Goal: Task Accomplishment & Management: Manage account settings

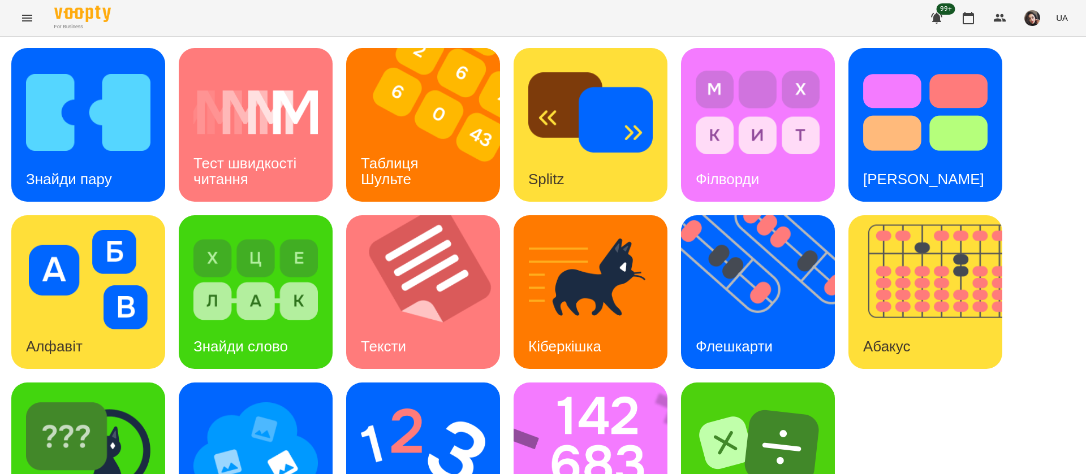
scroll to position [1, 0]
click at [75, 157] on div "Знайди пару" at bounding box center [68, 179] width 115 height 45
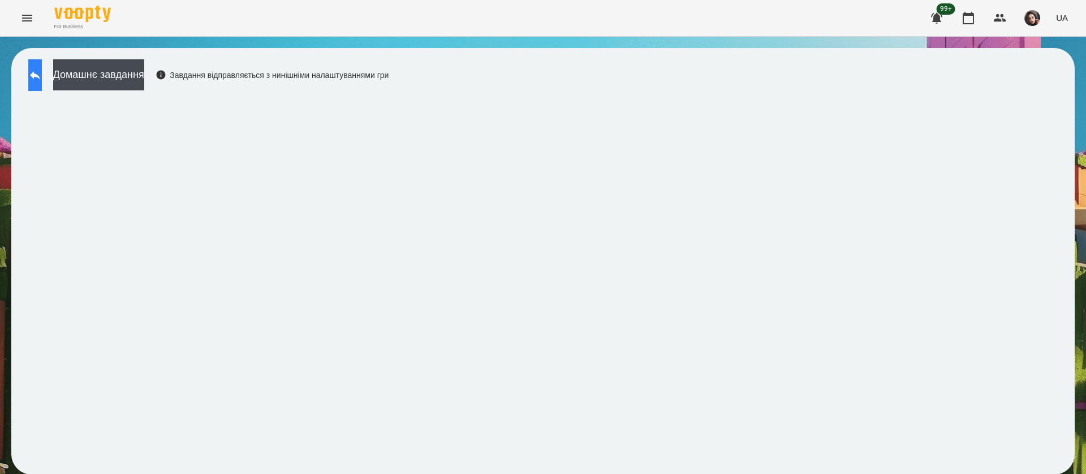
click at [42, 85] on button at bounding box center [35, 75] width 14 height 32
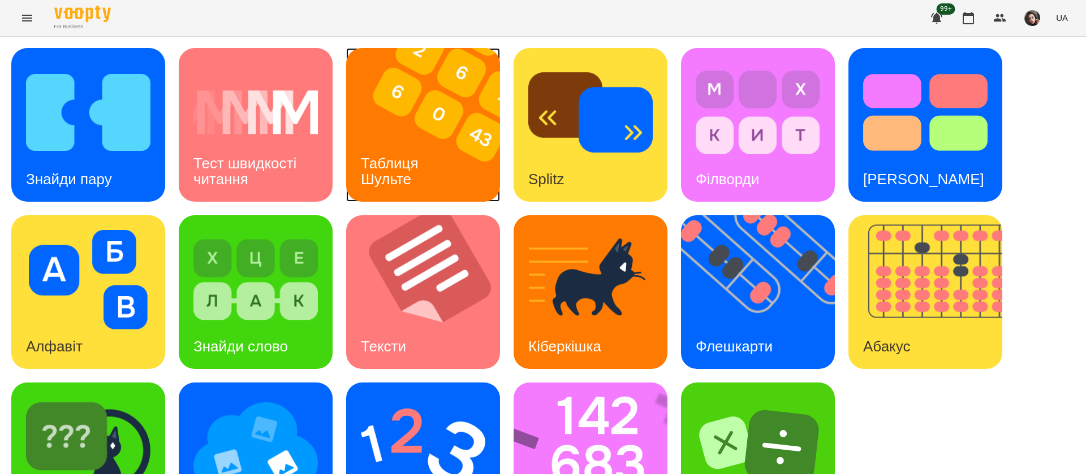
click at [376, 158] on h3 "Таблиця Шульте" at bounding box center [392, 171] width 62 height 32
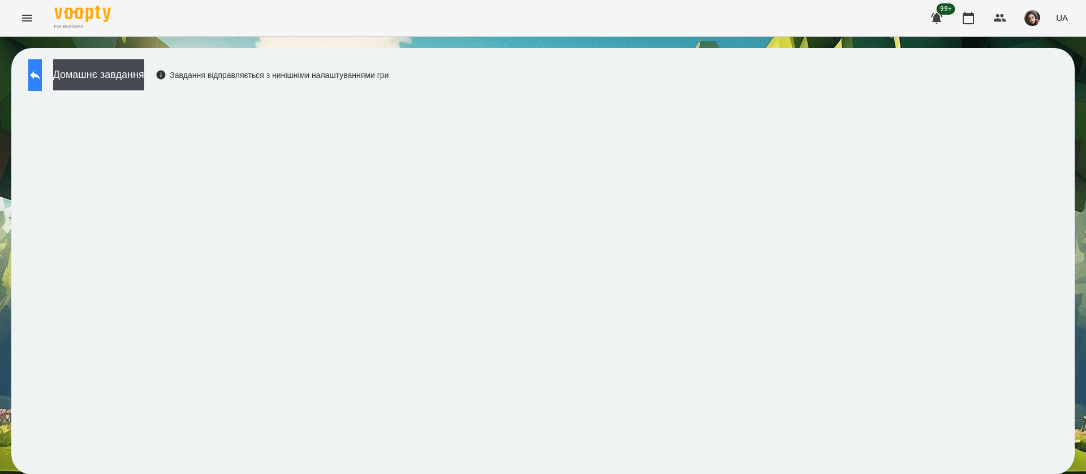
click at [42, 87] on button at bounding box center [35, 75] width 14 height 32
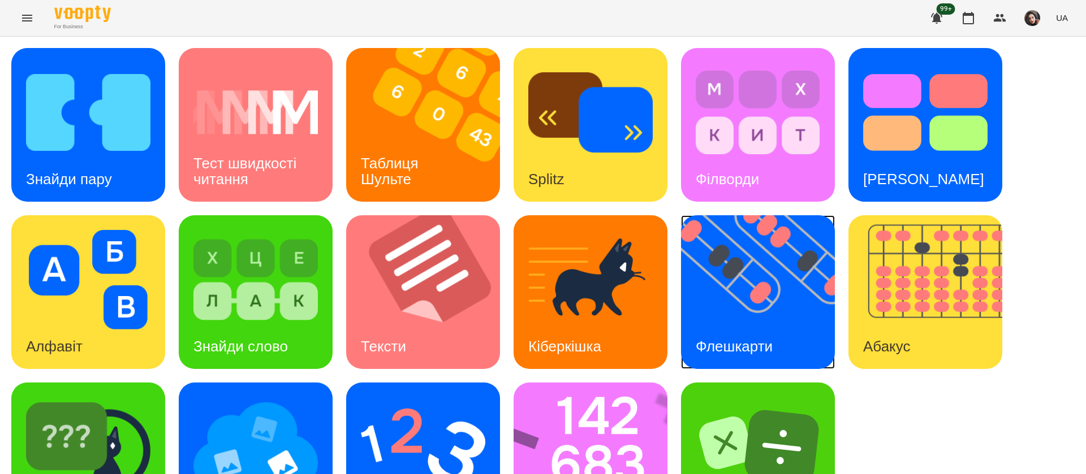
click at [753, 338] on h3 "Флешкарти" at bounding box center [734, 346] width 77 height 17
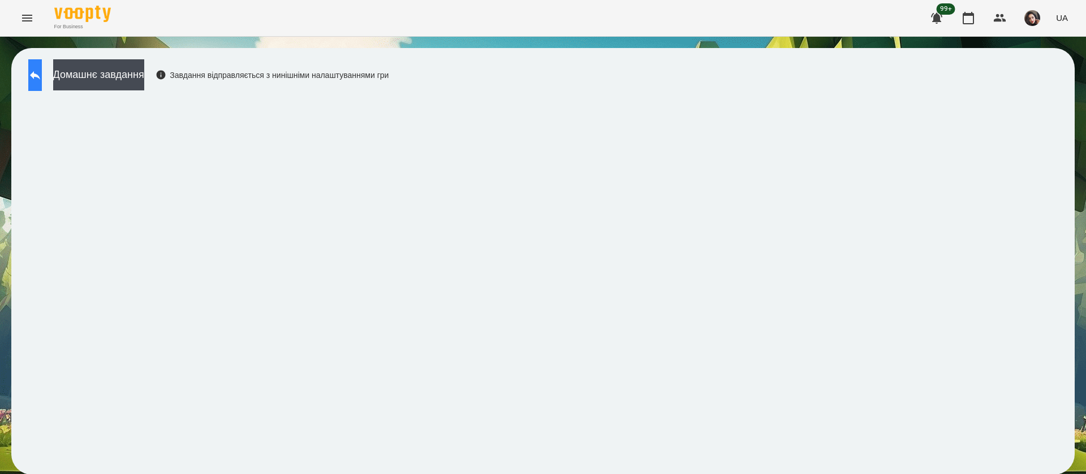
click at [42, 74] on button at bounding box center [35, 75] width 14 height 32
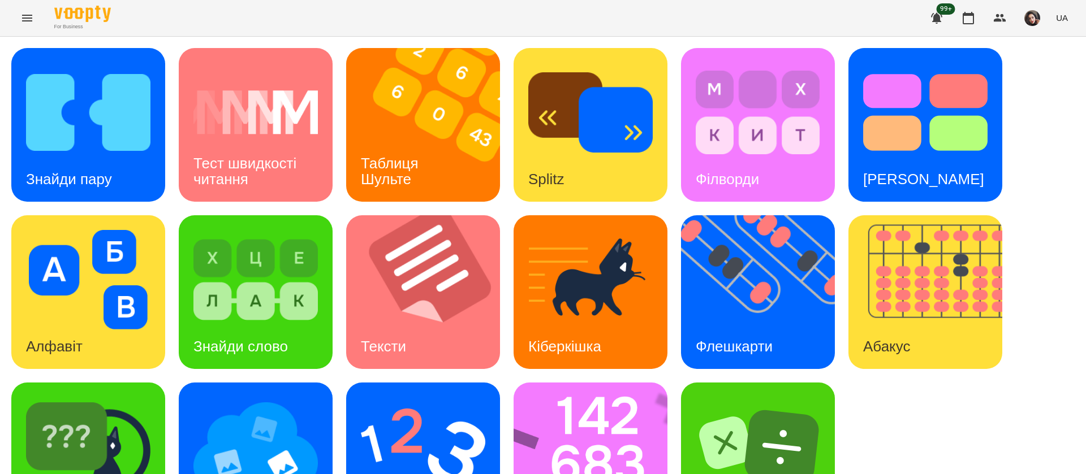
scroll to position [74, 0]
click at [617, 416] on img at bounding box center [597, 460] width 169 height 154
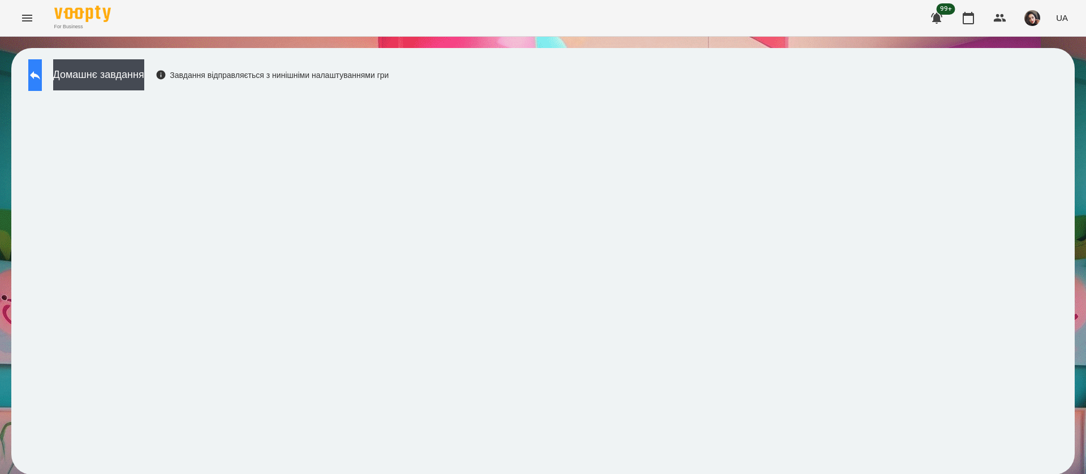
click at [40, 74] on icon at bounding box center [35, 75] width 14 height 14
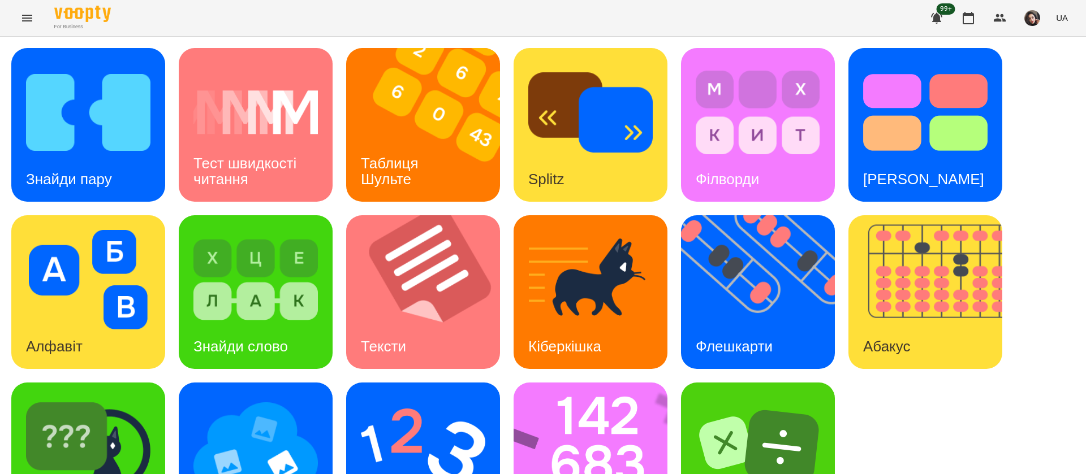
scroll to position [74, 0]
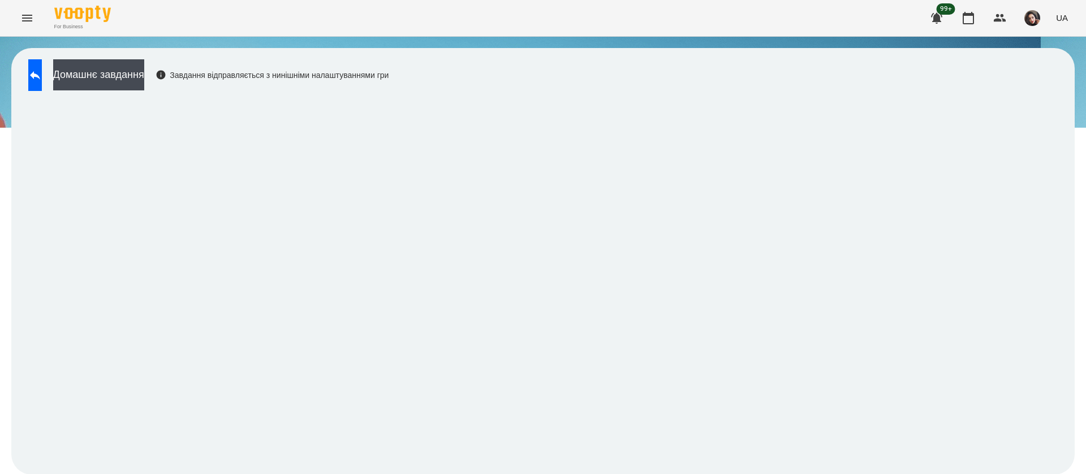
scroll to position [1, 0]
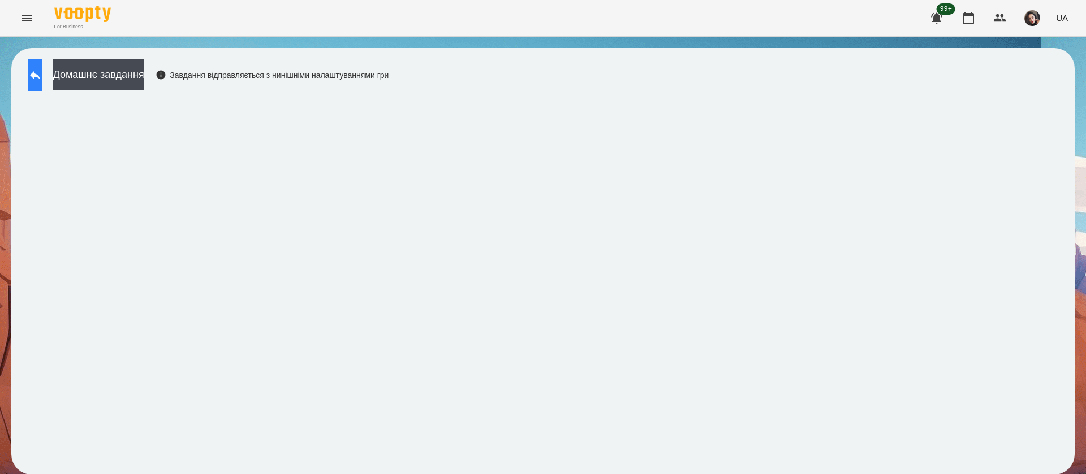
click at [40, 68] on icon at bounding box center [35, 75] width 14 height 14
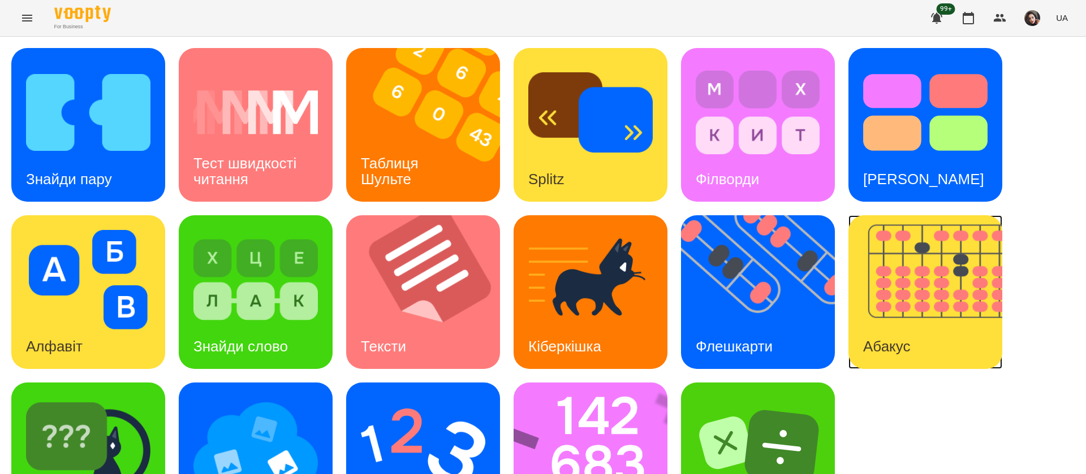
click at [931, 307] on img at bounding box center [932, 292] width 168 height 154
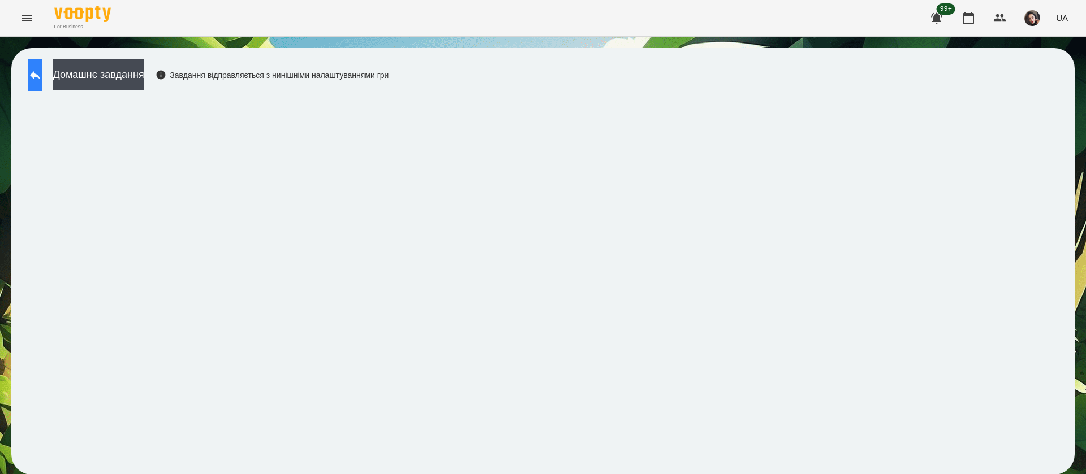
click at [42, 76] on button at bounding box center [35, 75] width 14 height 32
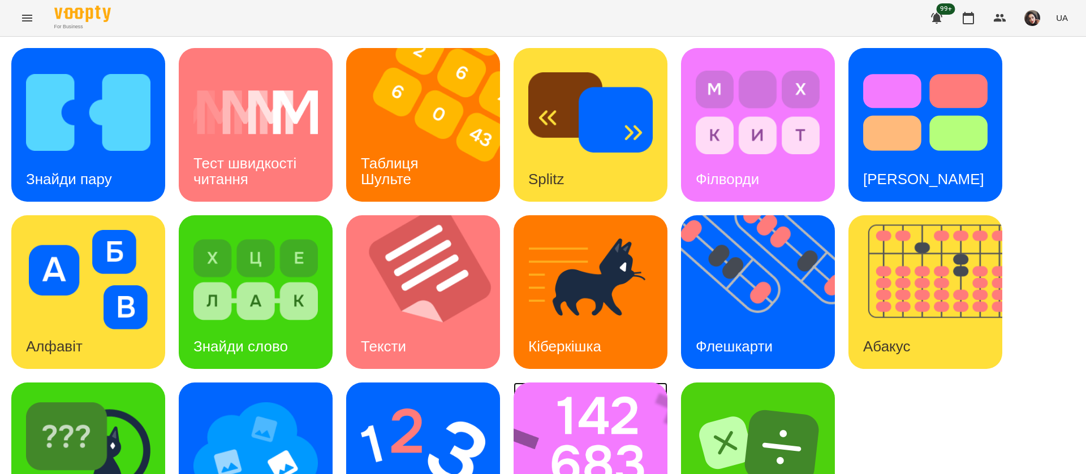
click at [552, 415] on img at bounding box center [597, 460] width 169 height 154
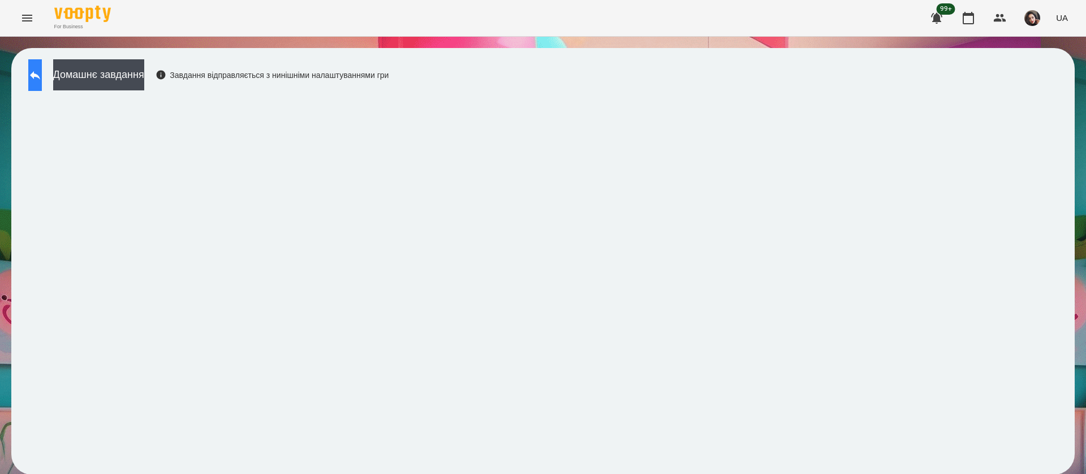
click at [41, 66] on button at bounding box center [35, 75] width 14 height 32
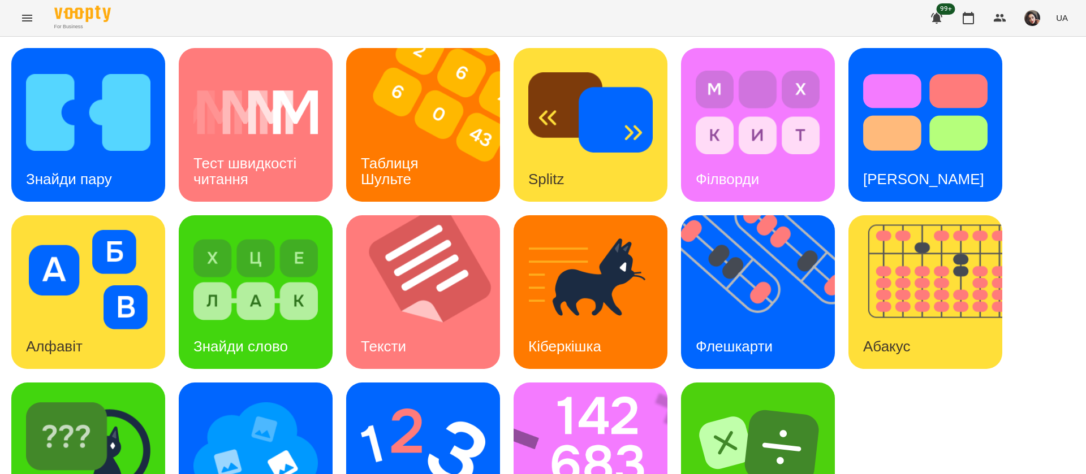
scroll to position [74, 0]
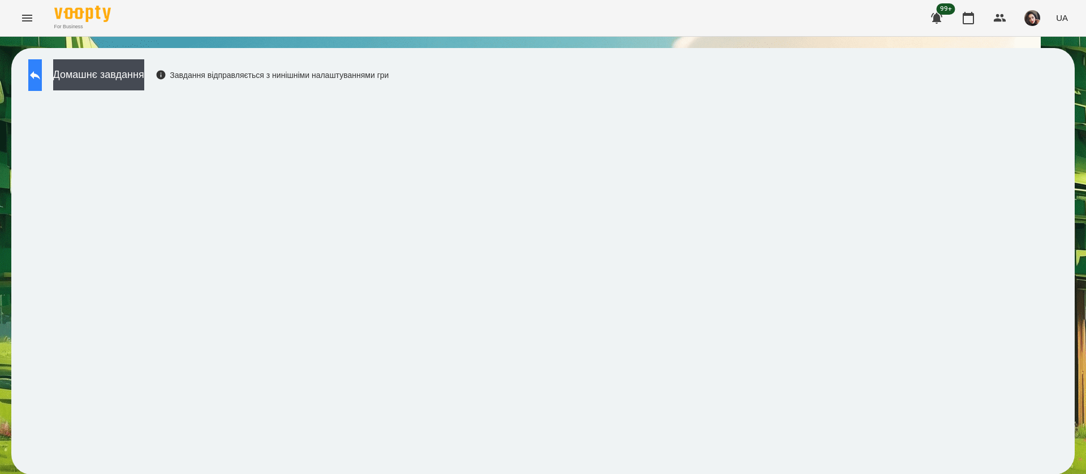
click at [35, 83] on button at bounding box center [35, 75] width 14 height 32
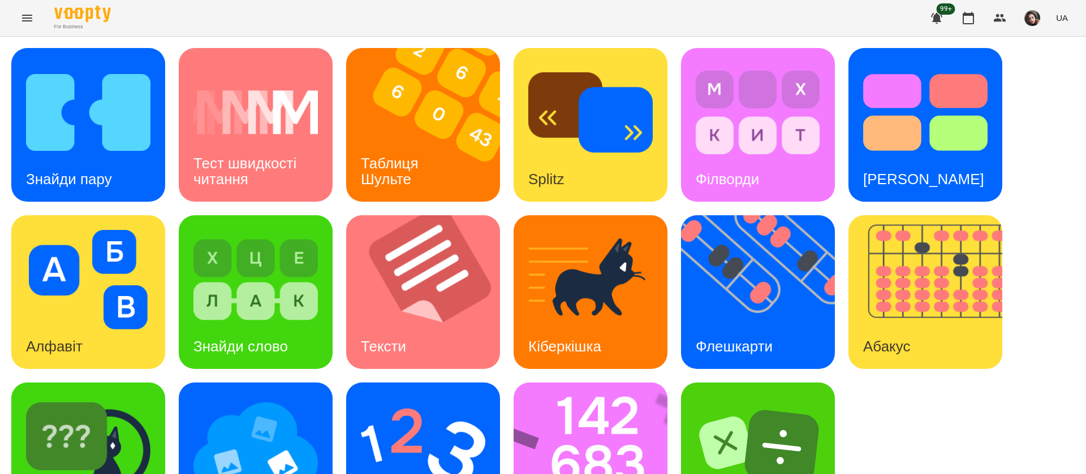
scroll to position [74, 0]
click at [915, 226] on img at bounding box center [932, 292] width 168 height 154
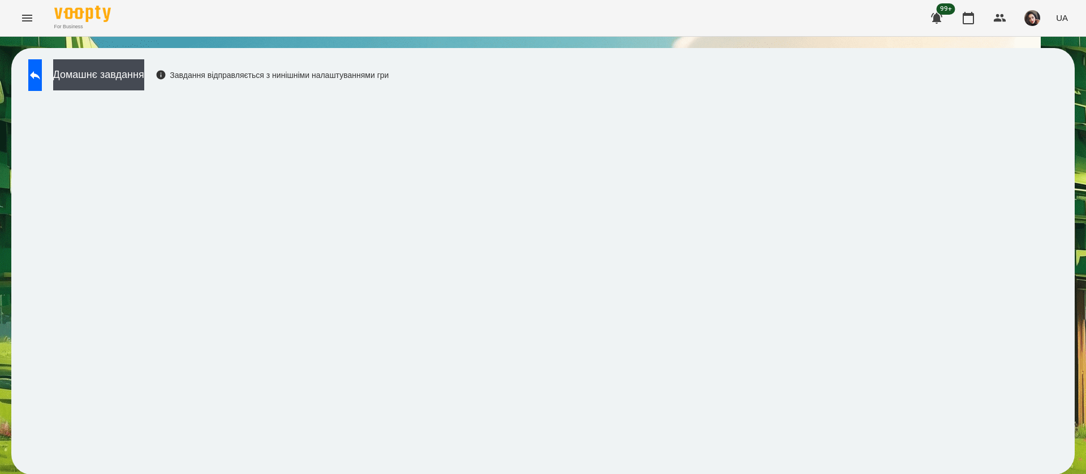
click at [19, 451] on div "Домашнє завдання Завдання відправляється з нинішніми налаштуваннями гри" at bounding box center [542, 261] width 1063 height 427
click at [39, 72] on button at bounding box center [35, 75] width 14 height 32
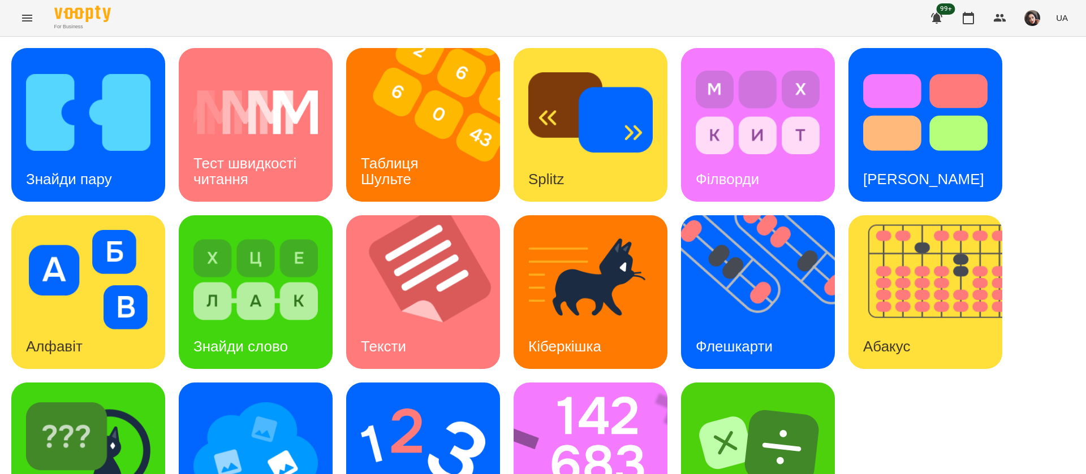
scroll to position [74, 0]
click at [143, 406] on img at bounding box center [88, 448] width 124 height 100
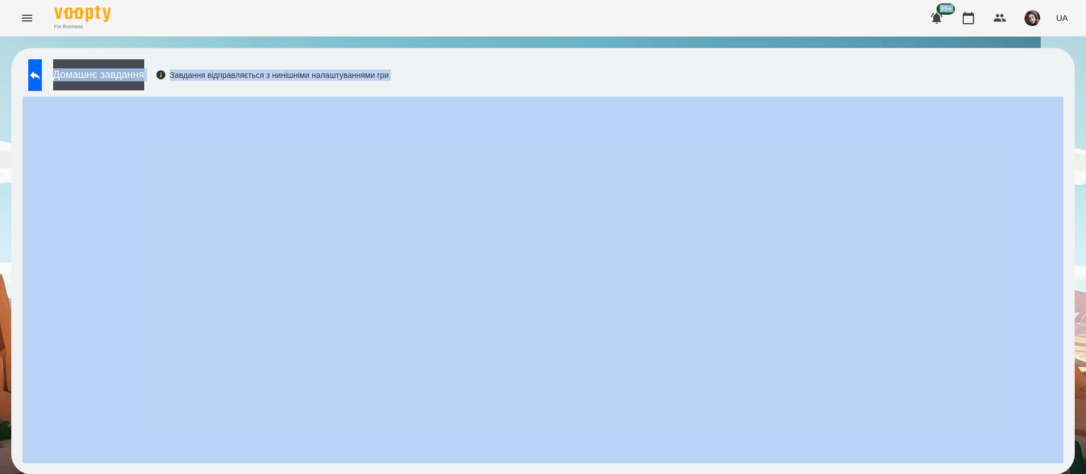
drag, startPoint x: 618, startPoint y: 46, endPoint x: 629, endPoint y: 102, distance: 56.5
click at [606, 67] on div "For Business 99+ UA Домашнє завдання Завдання відправляється з нинішніми налашт…" at bounding box center [543, 243] width 1086 height 486
click at [545, 63] on div "Домашнє завдання Завдання відправляється з нинішніми налаштуваннями гри" at bounding box center [542, 261] width 1063 height 427
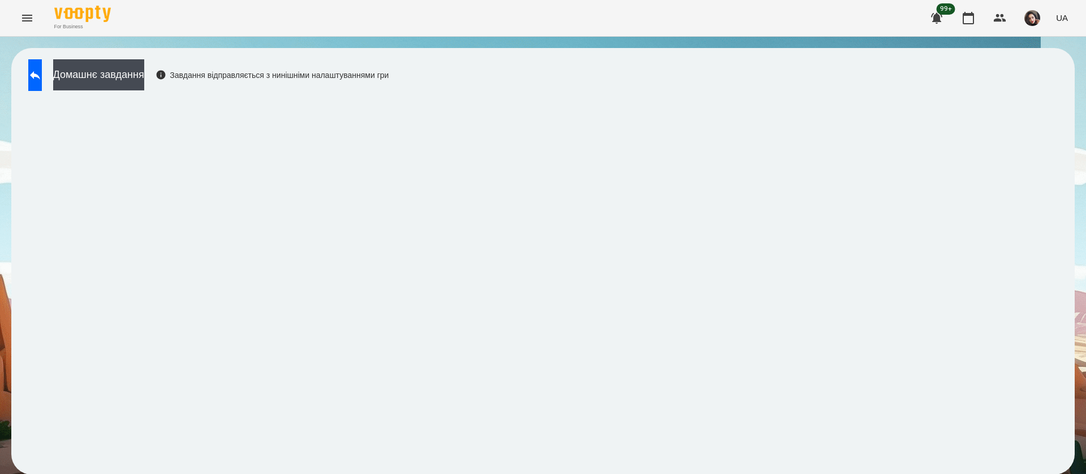
click at [480, 23] on div "For Business 99+ UA" at bounding box center [543, 18] width 1086 height 36
click at [42, 81] on button at bounding box center [35, 75] width 14 height 32
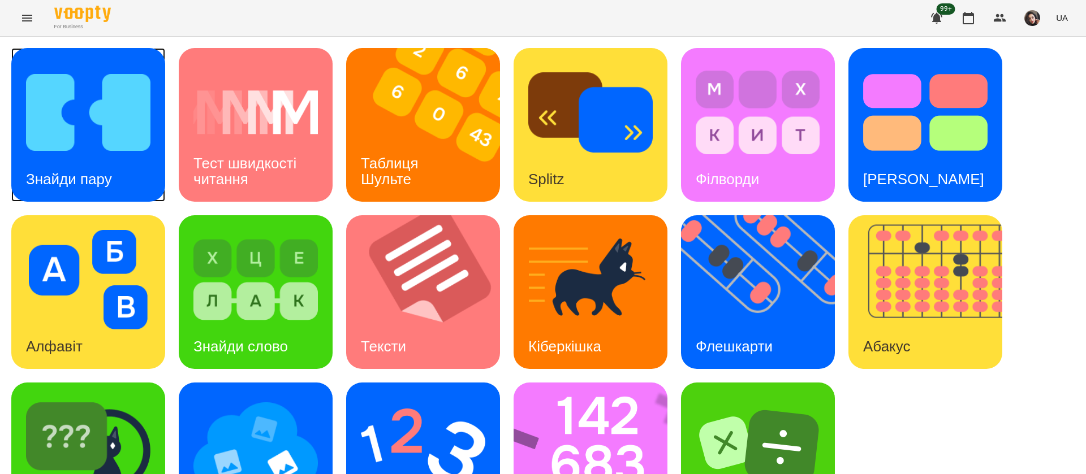
click at [107, 143] on img at bounding box center [88, 113] width 124 height 100
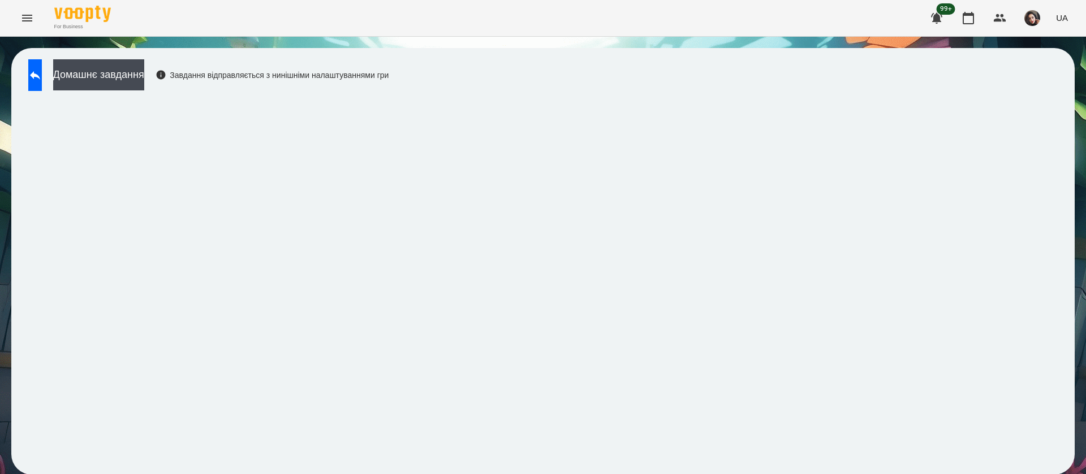
scroll to position [1, 0]
click at [40, 79] on icon at bounding box center [35, 75] width 14 height 14
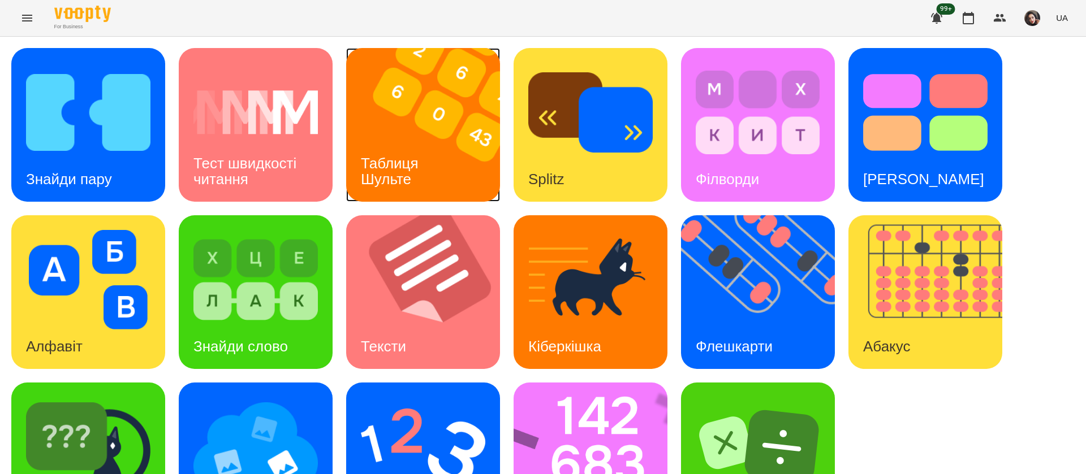
click at [386, 165] on h3 "Таблиця Шульте" at bounding box center [392, 171] width 62 height 32
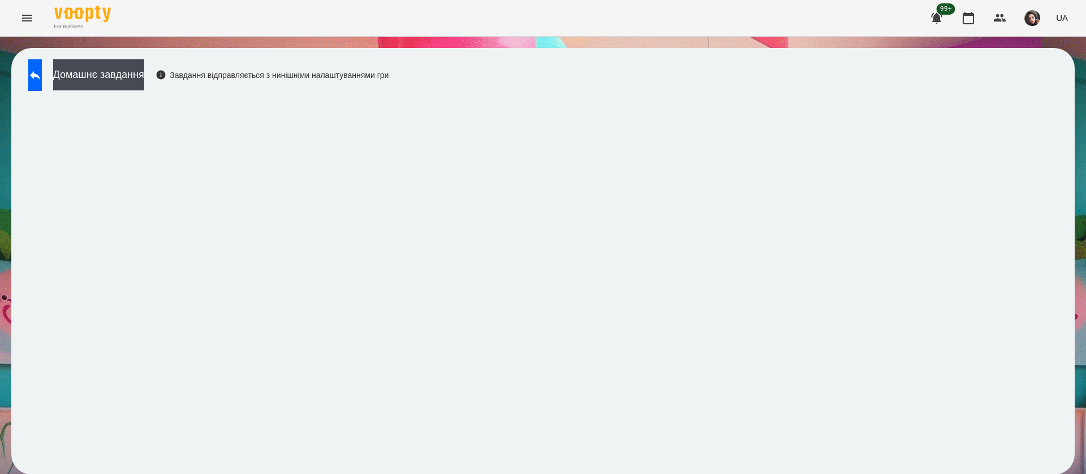
click at [1011, 93] on div "Домашнє завдання Завдання відправляється з нинішніми налаштуваннями гри" at bounding box center [542, 261] width 1063 height 427
click at [42, 75] on icon at bounding box center [35, 75] width 14 height 14
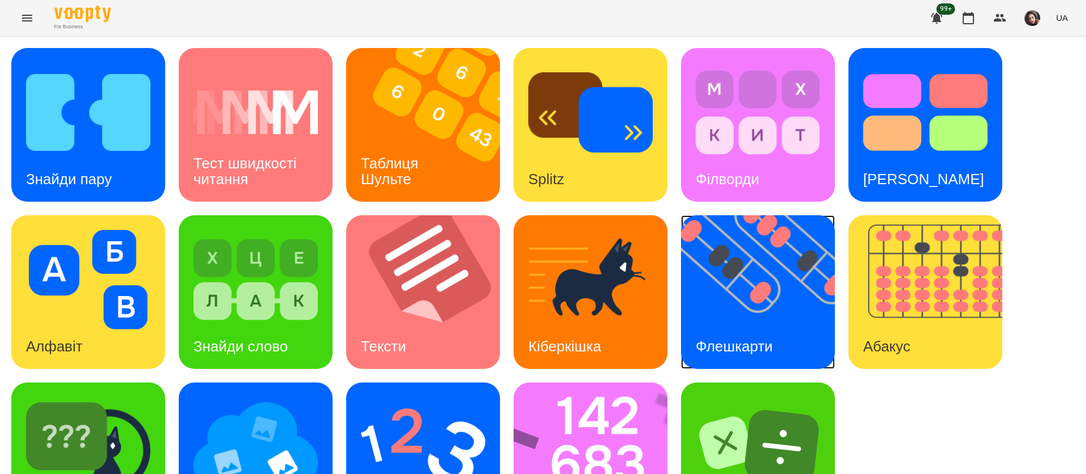
click at [773, 335] on div "Флешкарти" at bounding box center [734, 347] width 106 height 45
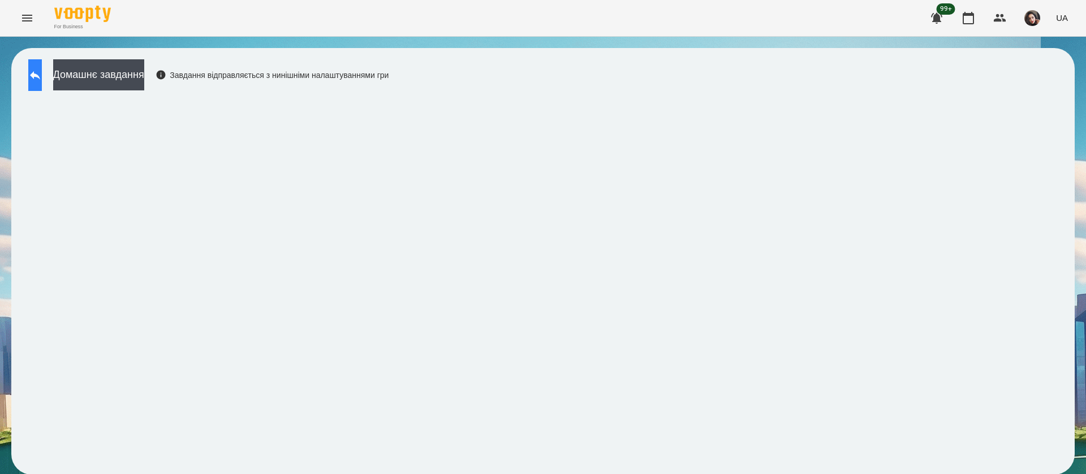
click at [42, 80] on icon at bounding box center [35, 75] width 14 height 14
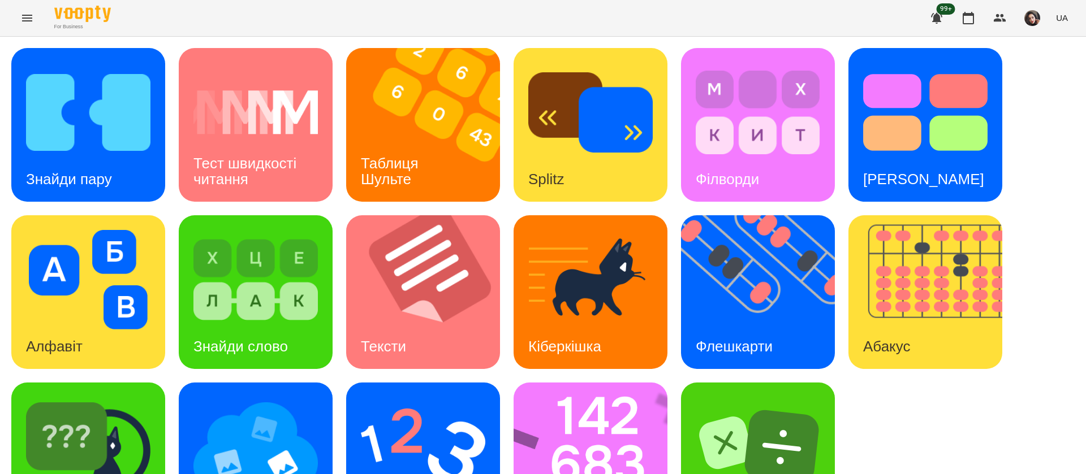
scroll to position [74, 0]
click at [591, 388] on img at bounding box center [597, 460] width 169 height 154
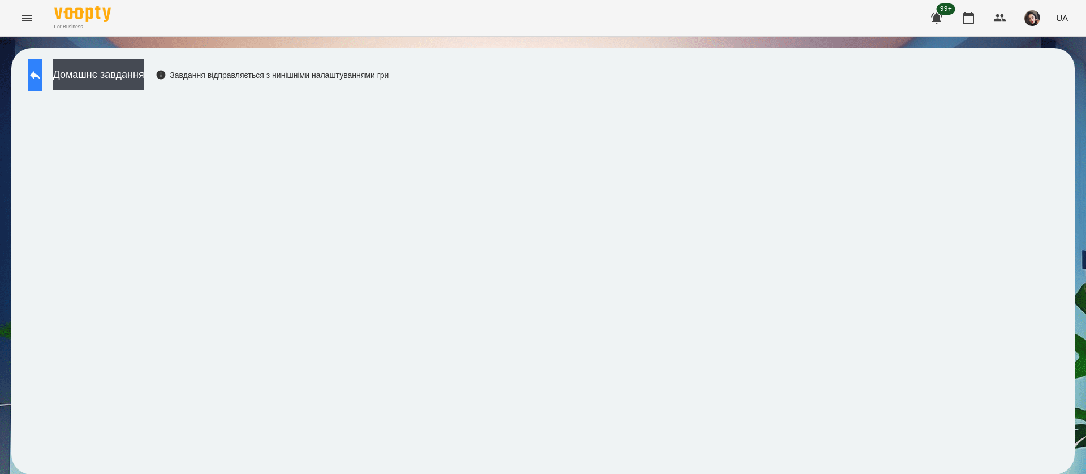
click at [40, 74] on icon at bounding box center [35, 75] width 10 height 8
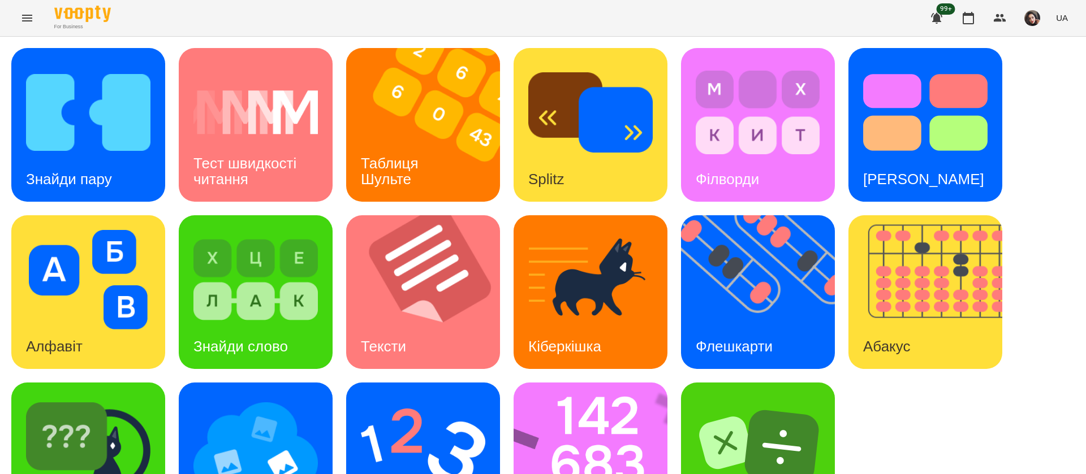
scroll to position [74, 0]
click at [430, 398] on img at bounding box center [423, 448] width 124 height 100
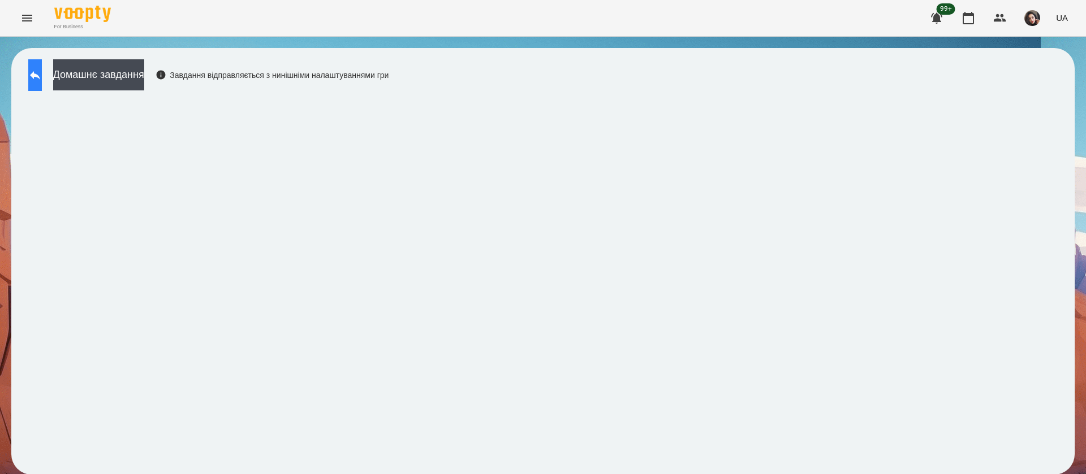
click at [42, 72] on icon at bounding box center [35, 75] width 14 height 14
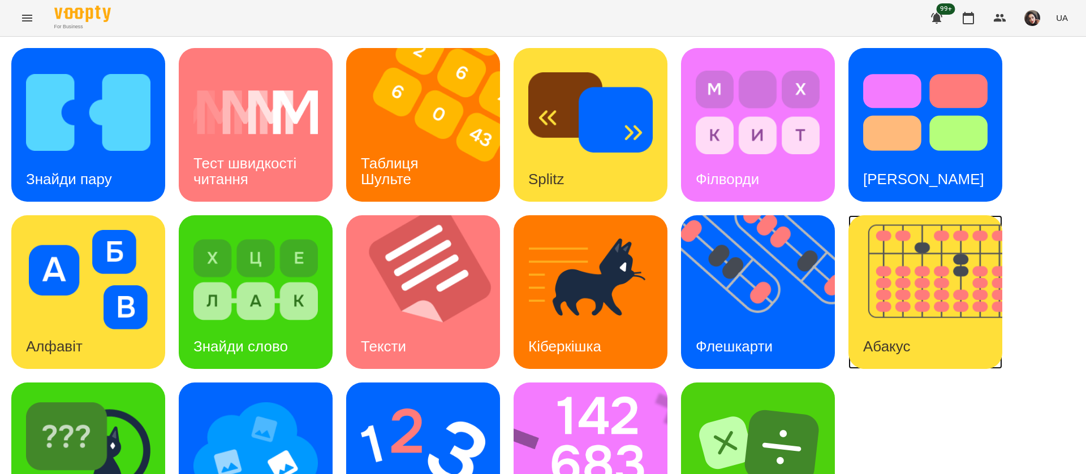
click at [899, 316] on img at bounding box center [932, 292] width 168 height 154
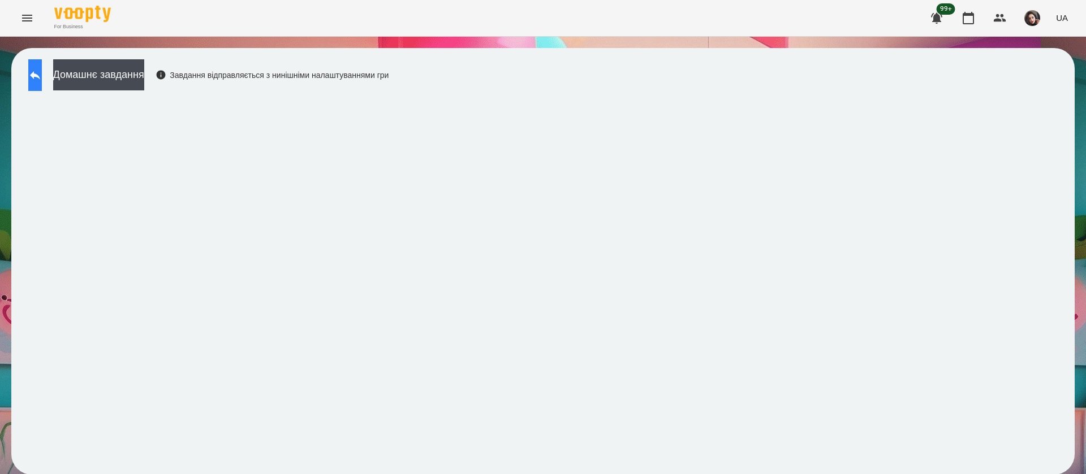
click at [42, 75] on icon at bounding box center [35, 75] width 14 height 14
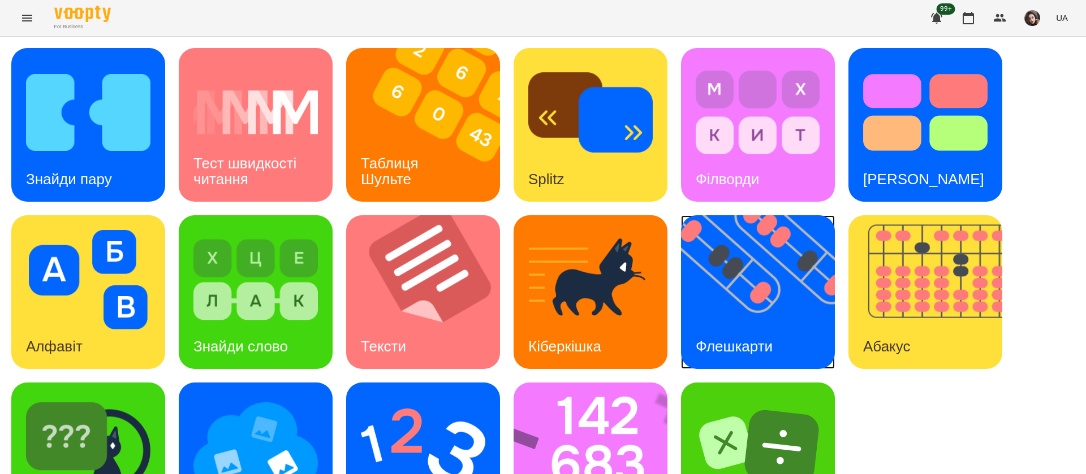
click at [723, 314] on img at bounding box center [765, 292] width 168 height 154
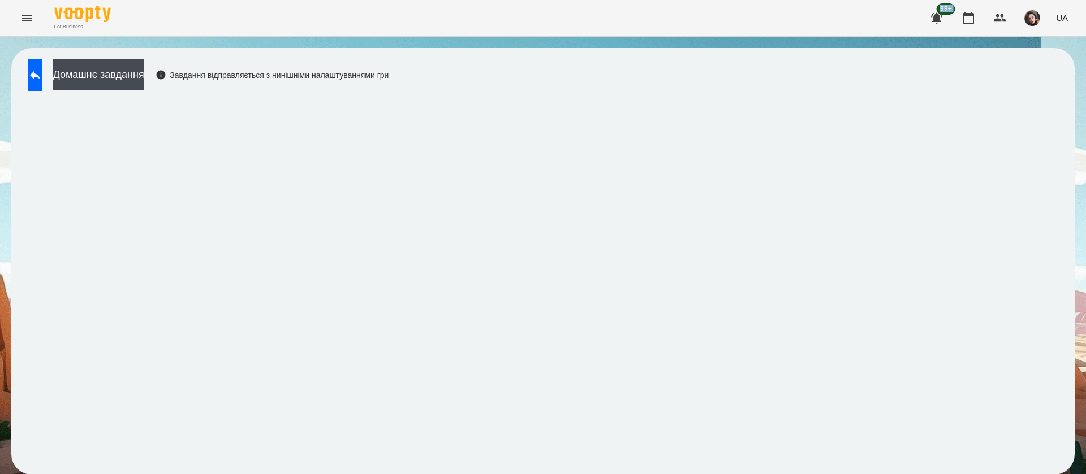
drag, startPoint x: 708, startPoint y: 7, endPoint x: 717, endPoint y: 73, distance: 66.8
click at [717, 73] on div "For Business 99+ UA Домашнє завдання Завдання відправляється з нинішніми налашт…" at bounding box center [543, 243] width 1086 height 486
click at [38, 78] on button at bounding box center [35, 75] width 14 height 32
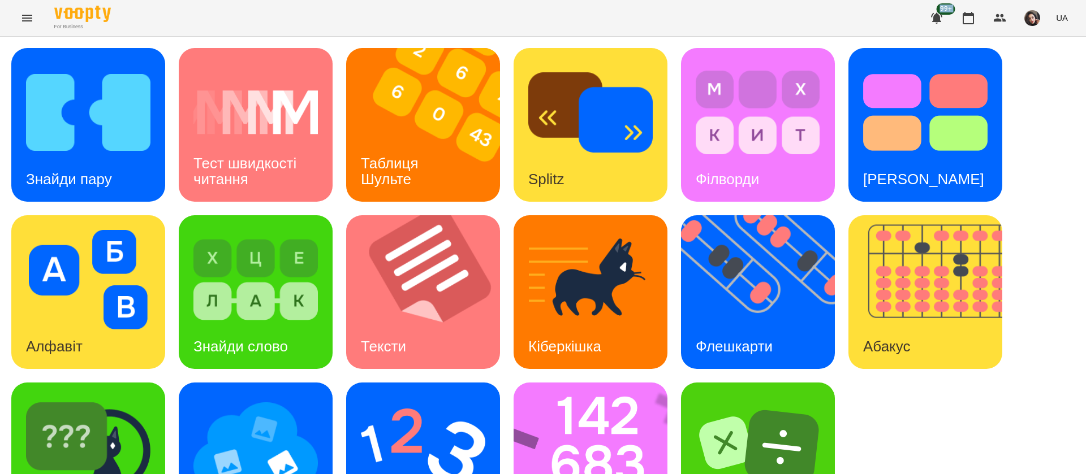
scroll to position [74, 0]
click at [136, 398] on img at bounding box center [88, 448] width 124 height 100
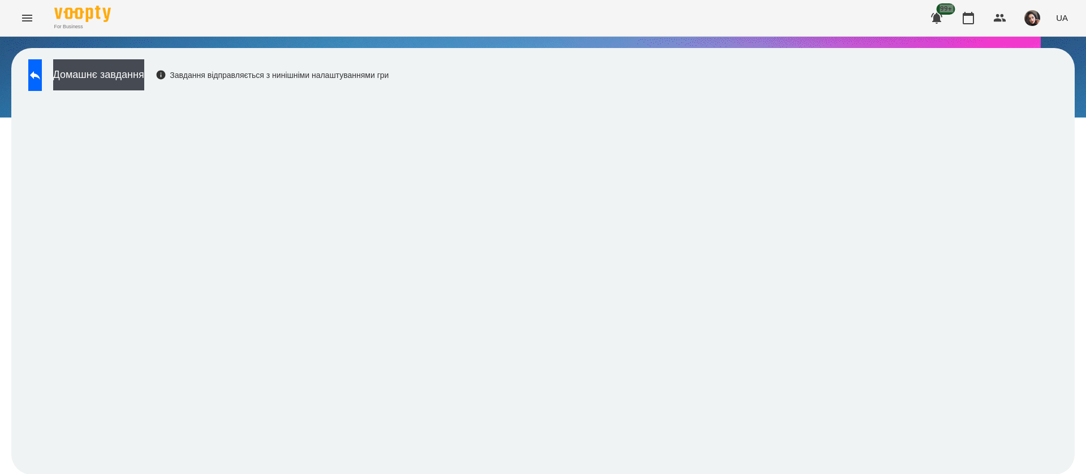
scroll to position [1, 0]
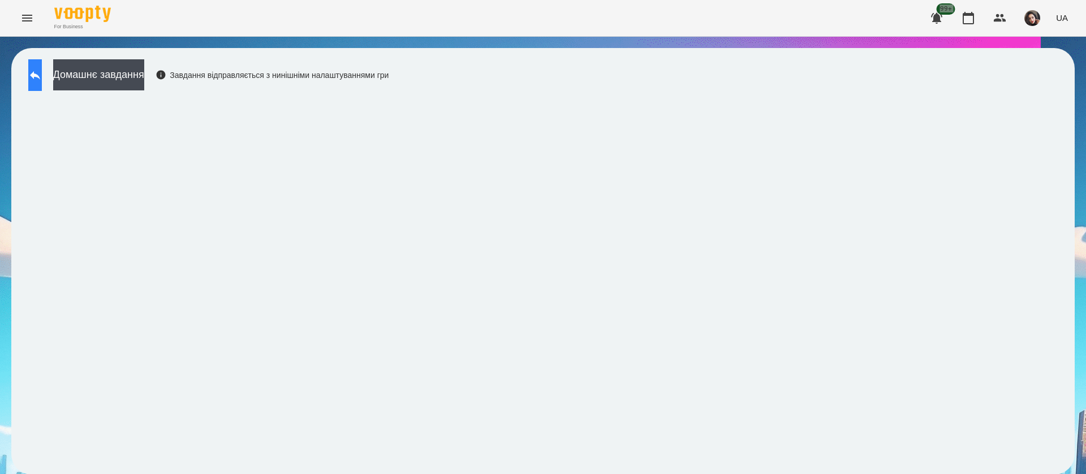
click at [40, 74] on icon at bounding box center [35, 75] width 10 height 8
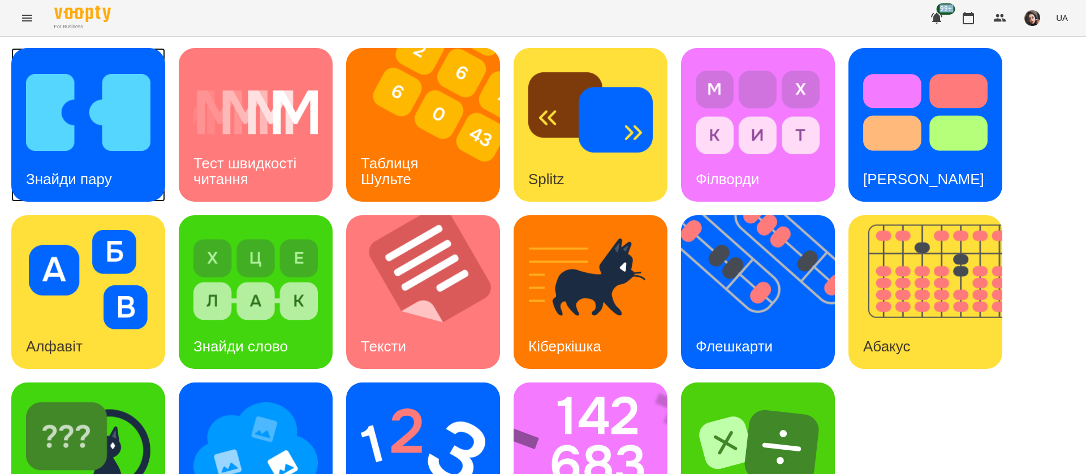
click at [137, 165] on div "Знайди пару" at bounding box center [88, 125] width 154 height 154
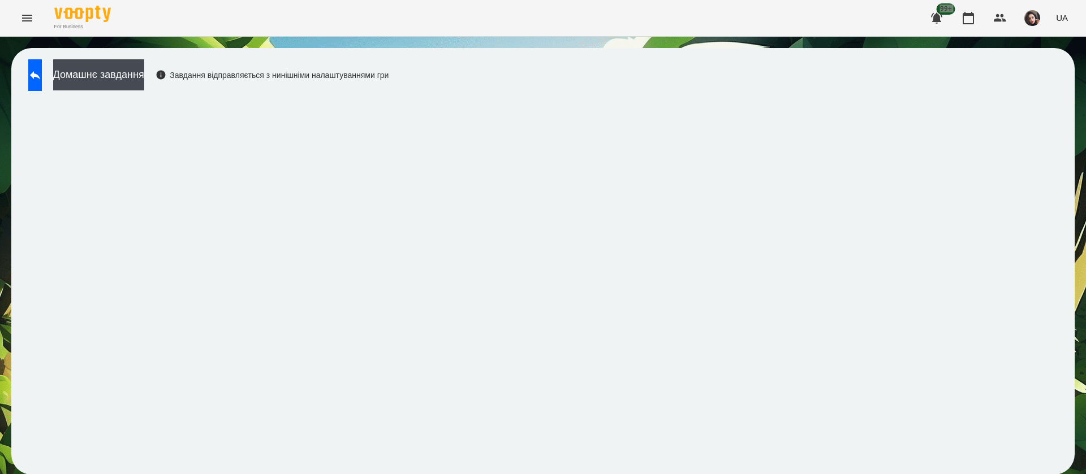
scroll to position [1, 0]
click at [42, 68] on icon at bounding box center [35, 75] width 14 height 14
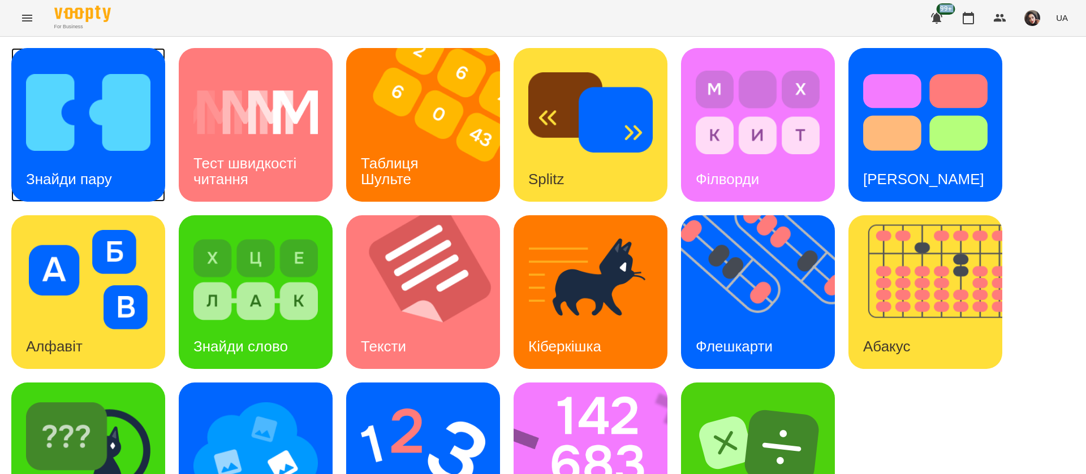
click at [62, 125] on img at bounding box center [88, 113] width 124 height 100
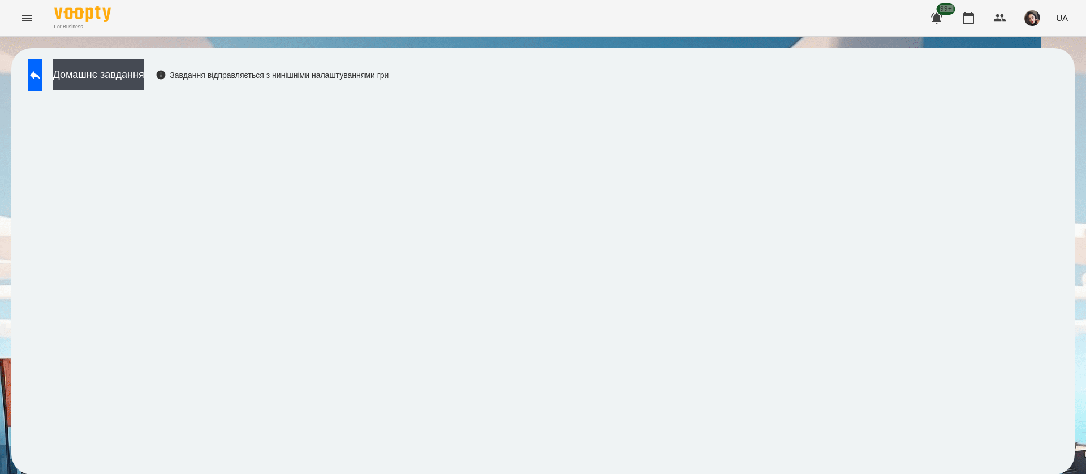
scroll to position [1, 0]
click at [1068, 171] on div "Домашнє завдання Завдання відправляється з нинішніми налаштуваннями гри" at bounding box center [543, 262] width 1086 height 450
drag, startPoint x: 266, startPoint y: 90, endPoint x: 256, endPoint y: 98, distance: 12.9
click at [266, 90] on div "Домашнє завдання Завдання відправляється з нинішніми налаштуваннями гри" at bounding box center [206, 77] width 366 height 37
click at [42, 76] on button at bounding box center [35, 75] width 14 height 32
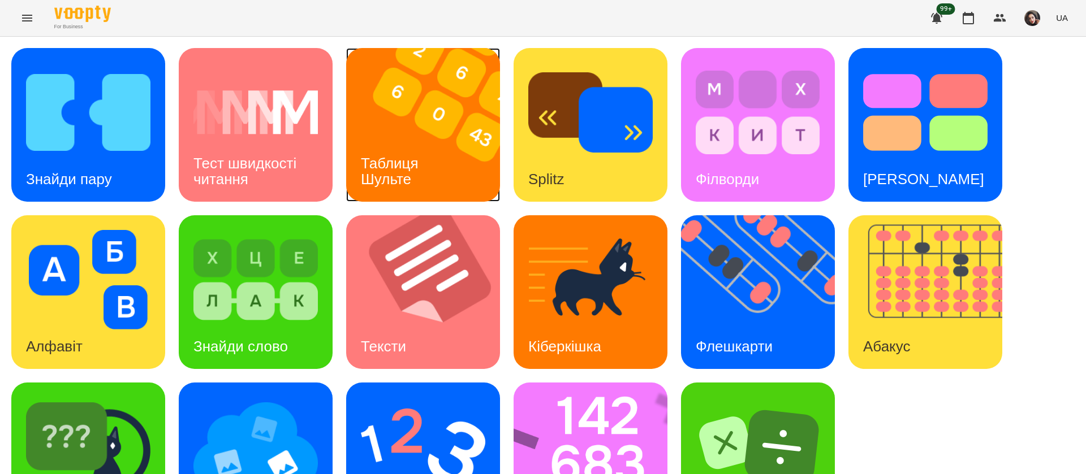
click at [447, 130] on img at bounding box center [430, 125] width 168 height 154
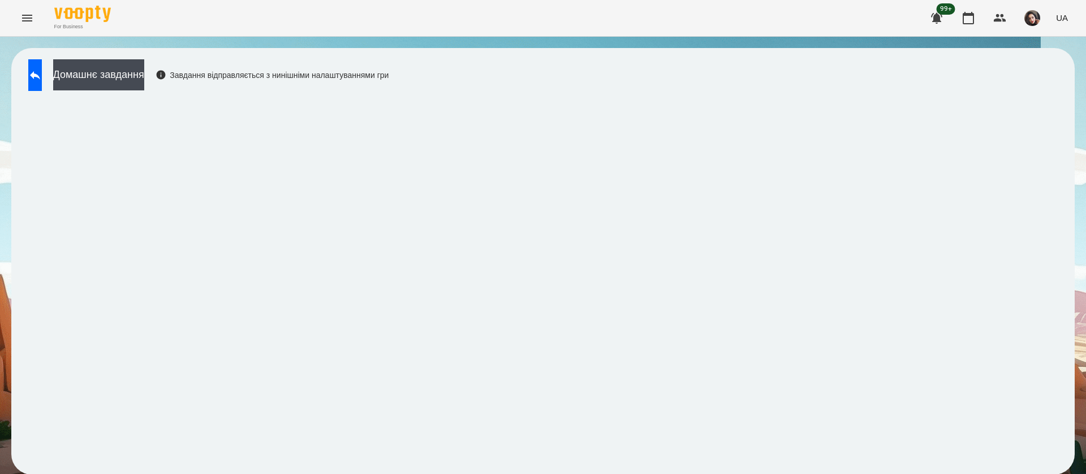
scroll to position [1, 0]
click at [42, 74] on icon at bounding box center [35, 75] width 14 height 14
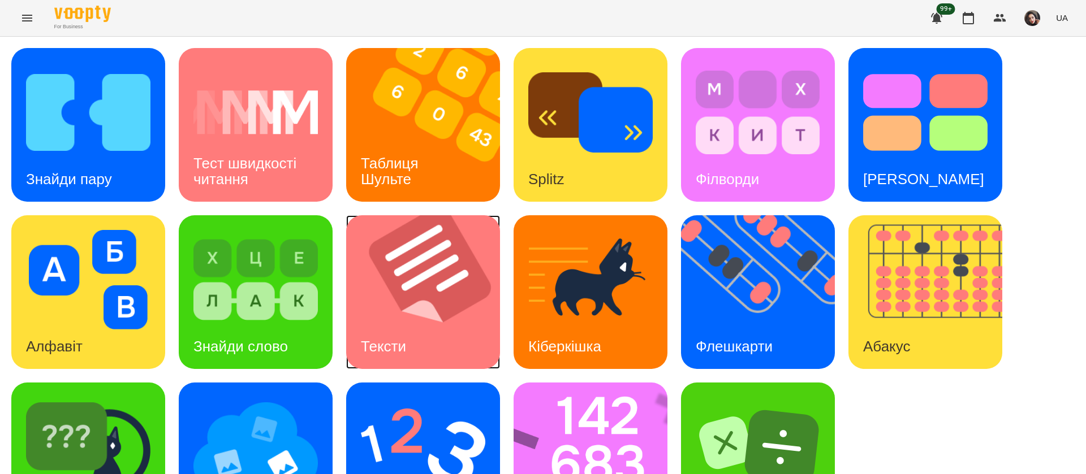
click at [393, 329] on div "Тексти" at bounding box center [383, 347] width 75 height 45
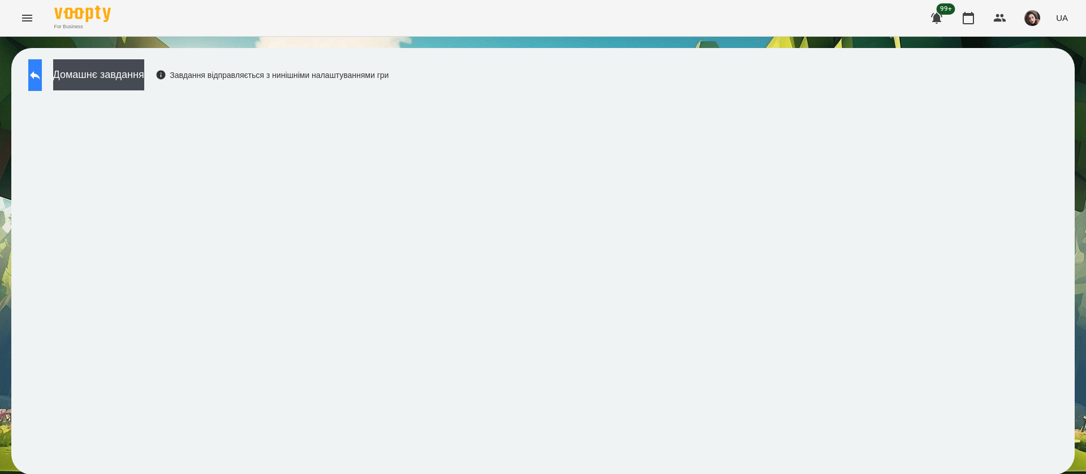
click at [42, 73] on icon at bounding box center [35, 75] width 14 height 14
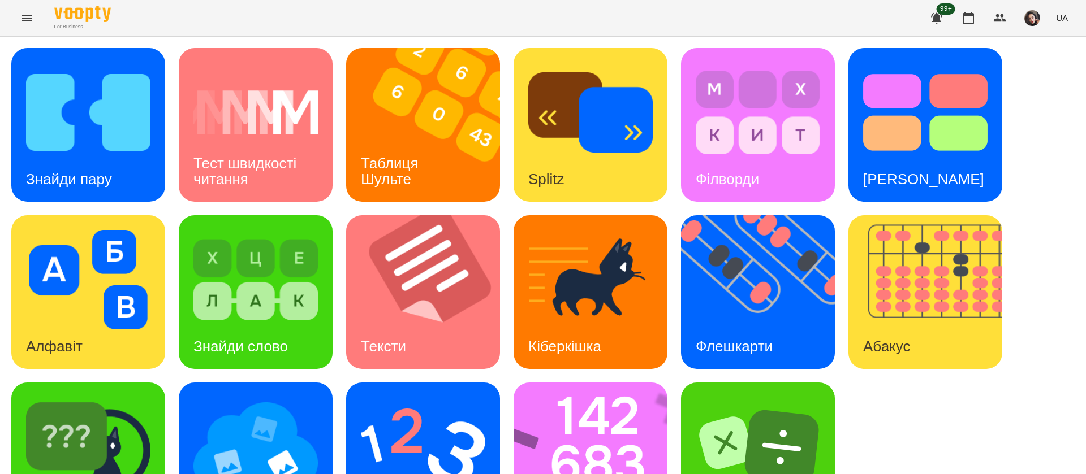
scroll to position [74, 0]
click at [84, 398] on img at bounding box center [88, 448] width 124 height 100
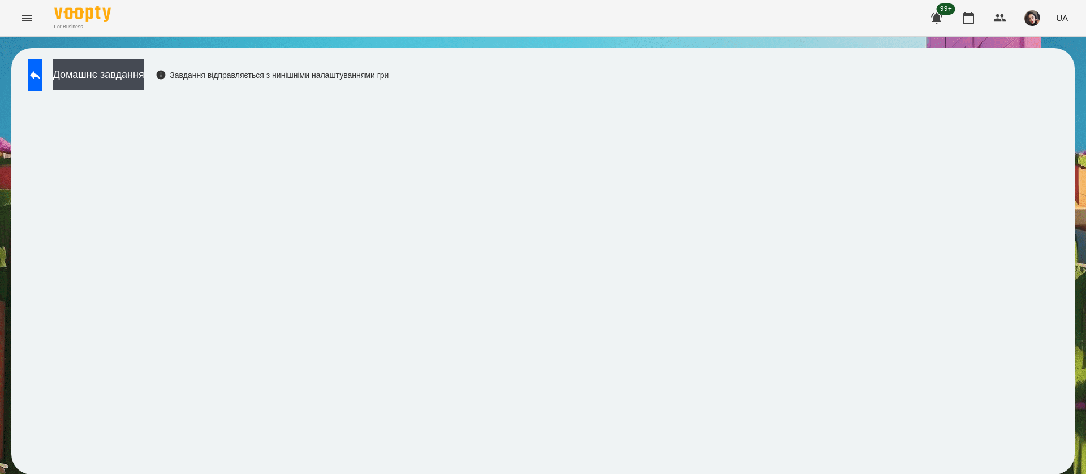
scroll to position [1, 0]
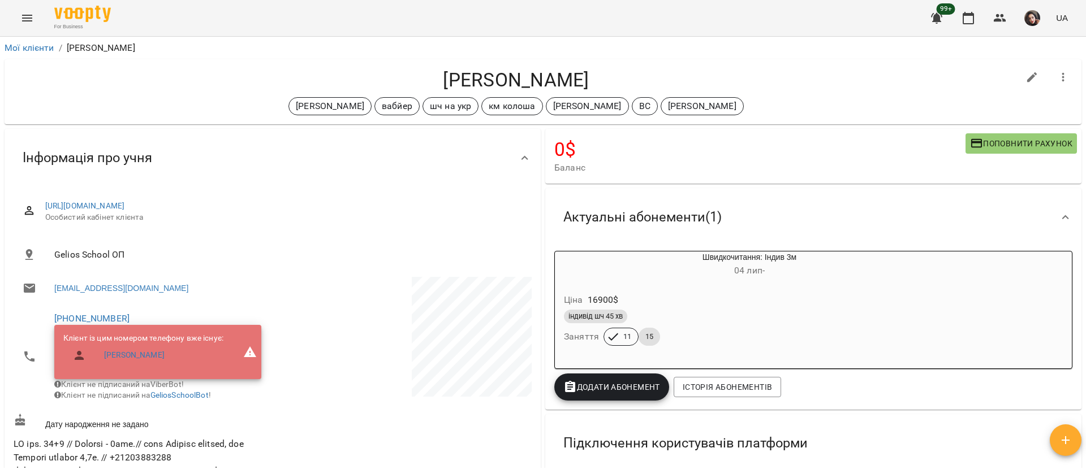
click at [27, 19] on icon "Menu" at bounding box center [27, 18] width 14 height 14
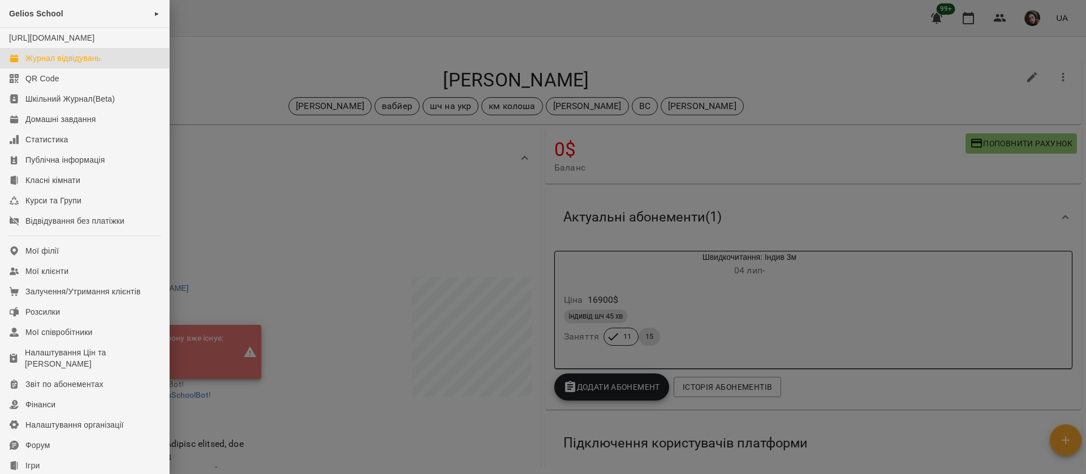
click at [48, 64] on div "Журнал відвідувань" at bounding box center [62, 58] width 75 height 11
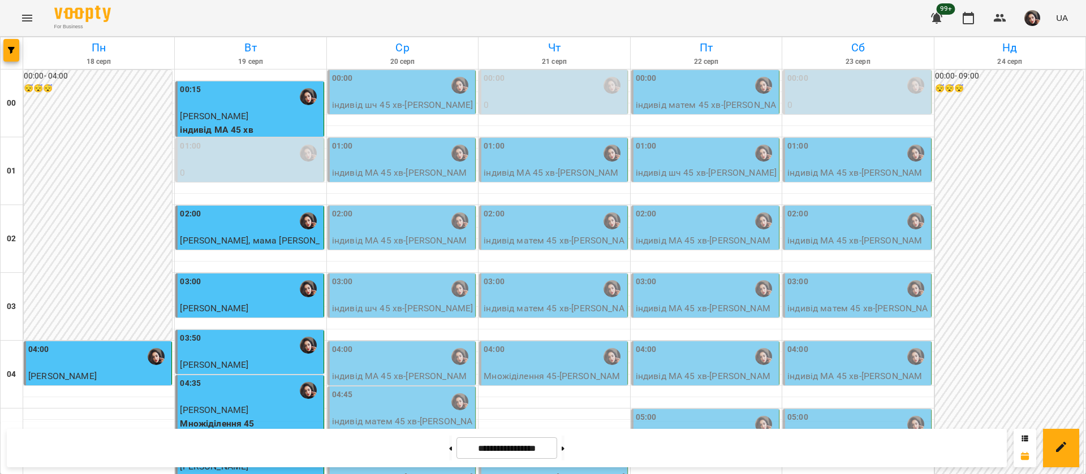
click at [391, 161] on div "01:00" at bounding box center [402, 153] width 141 height 26
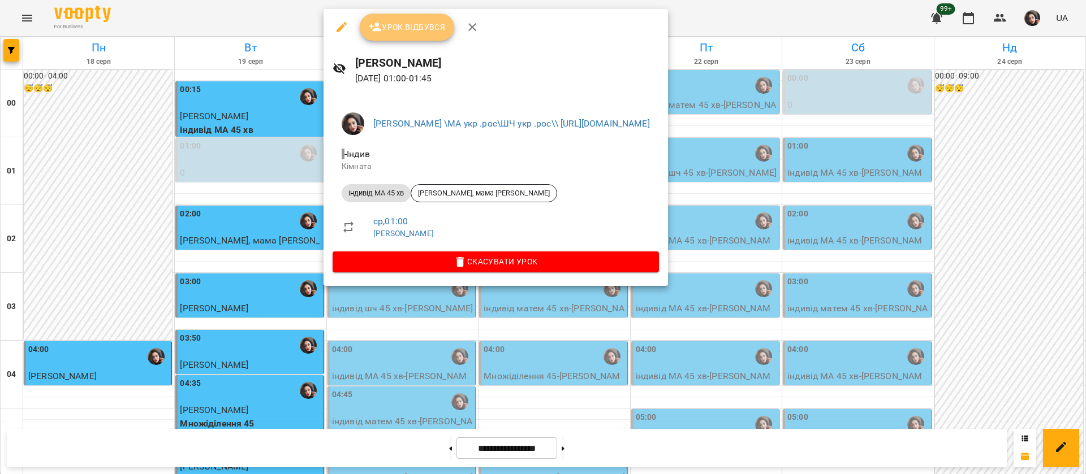
click at [399, 30] on span "Урок відбувся" at bounding box center [407, 27] width 77 height 14
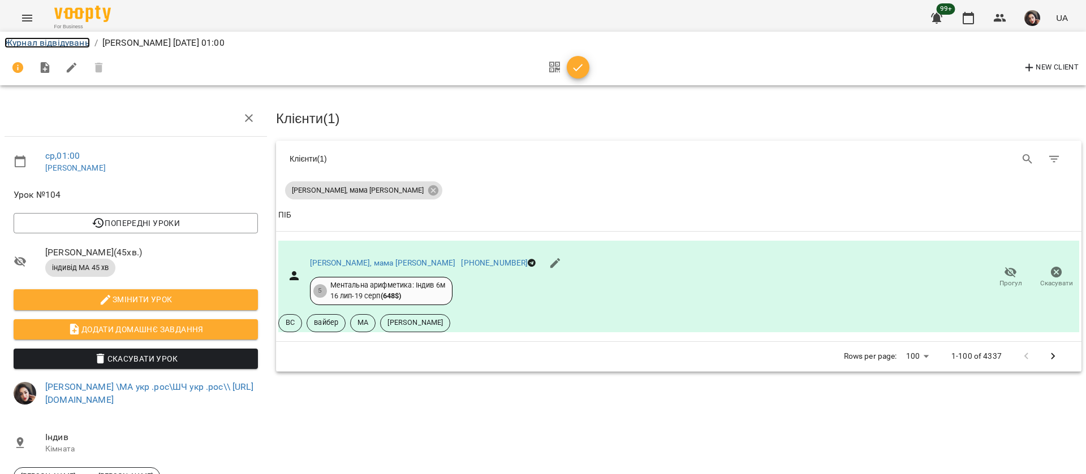
click at [38, 45] on link "Журнал відвідувань" at bounding box center [47, 42] width 85 height 11
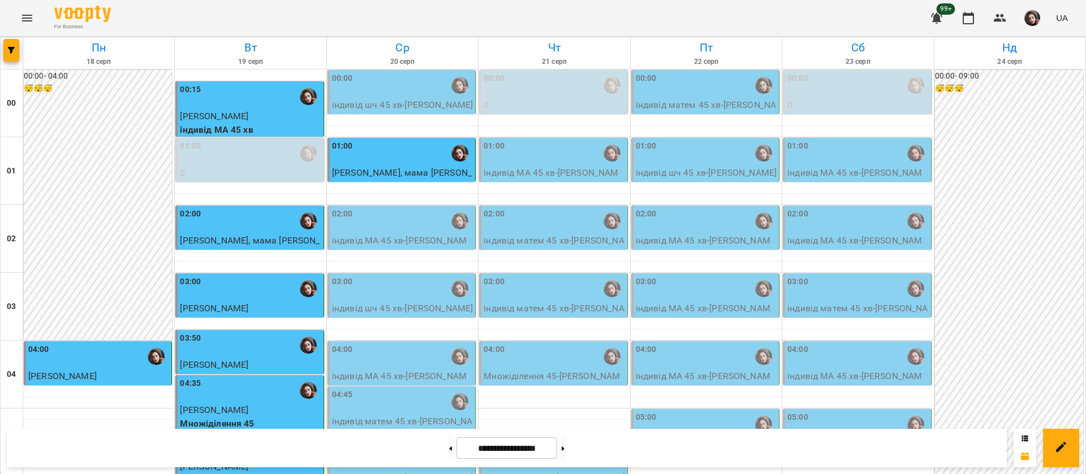
scroll to position [1275, 0]
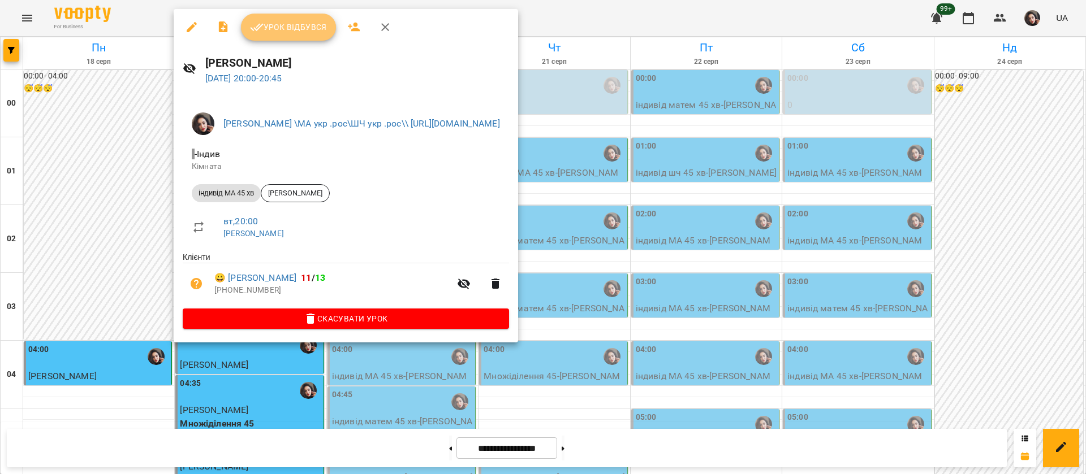
click at [290, 24] on span "Урок відбувся" at bounding box center [288, 27] width 77 height 14
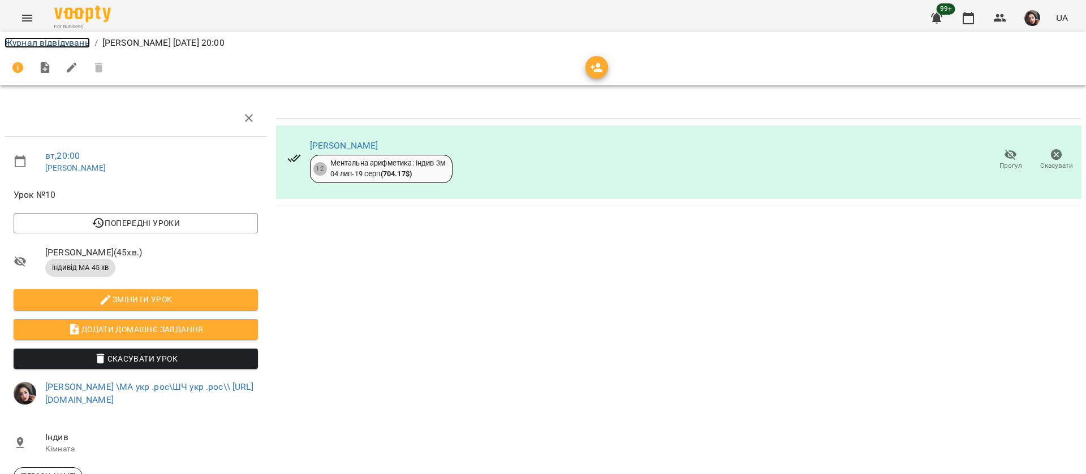
click at [24, 45] on link "Журнал відвідувань" at bounding box center [47, 42] width 85 height 11
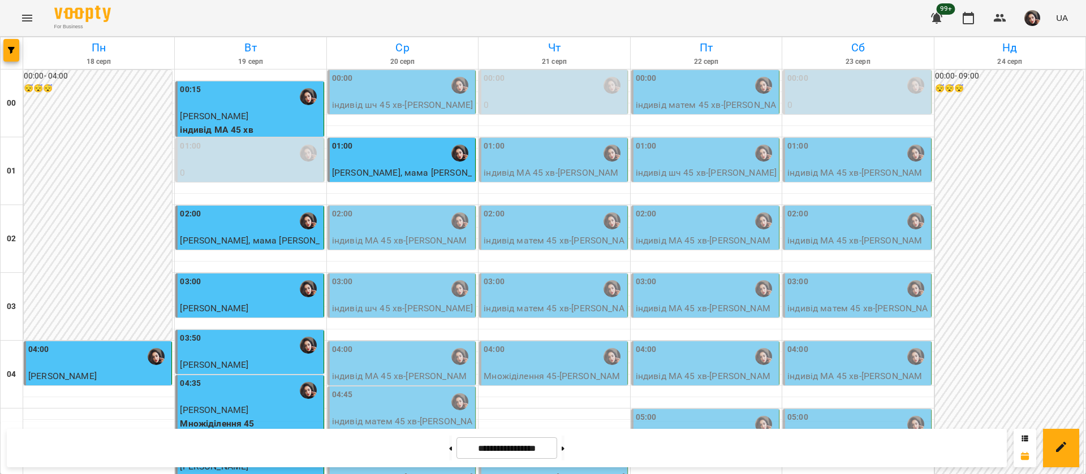
scroll to position [1275, 0]
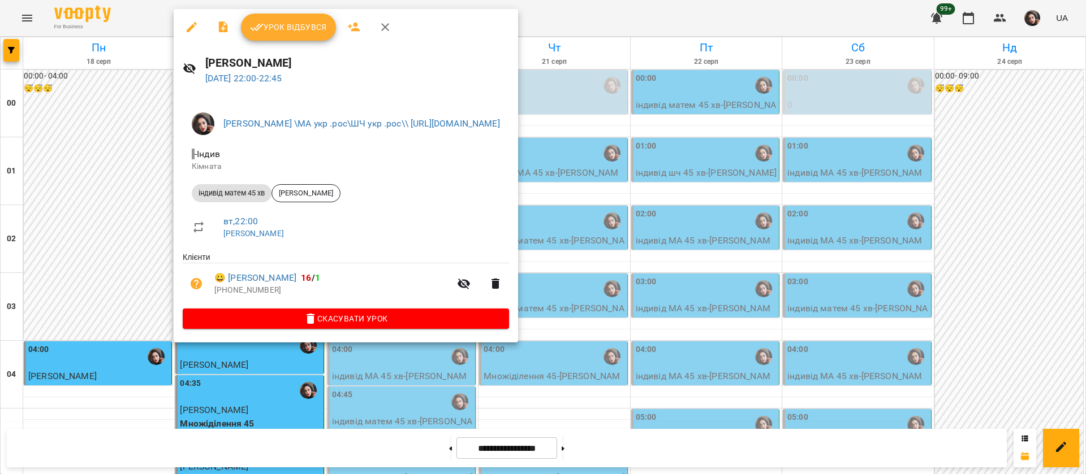
click at [264, 28] on span "Урок відбувся" at bounding box center [288, 27] width 77 height 14
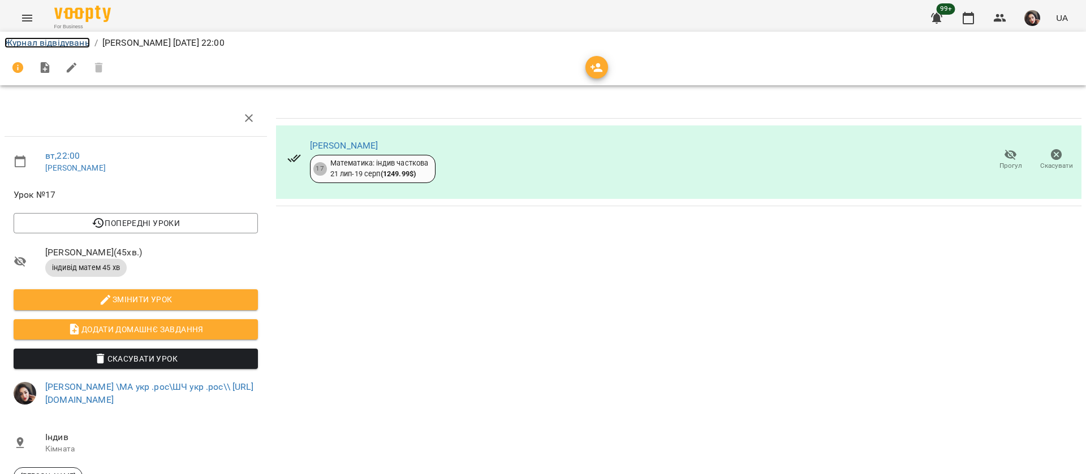
click at [33, 40] on link "Журнал відвідувань" at bounding box center [47, 42] width 85 height 11
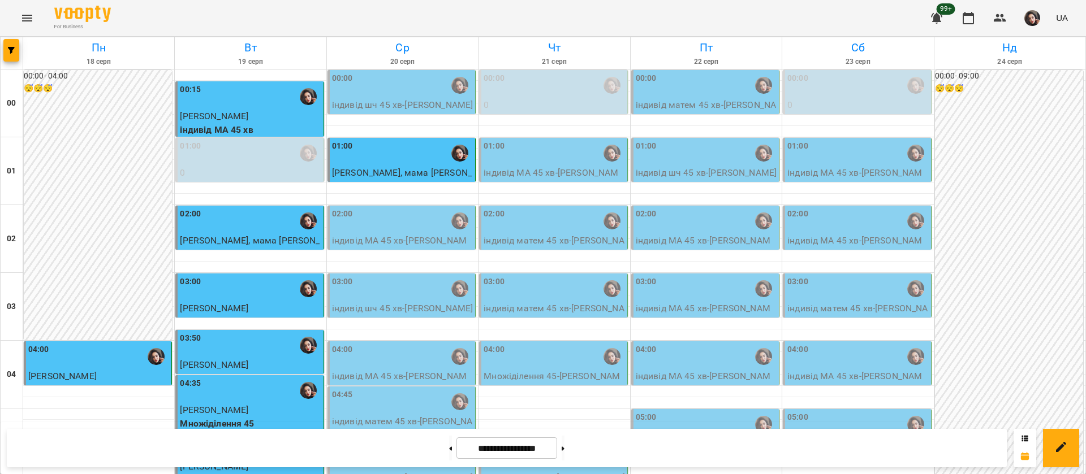
click at [395, 224] on div "02:00" at bounding box center [402, 221] width 141 height 26
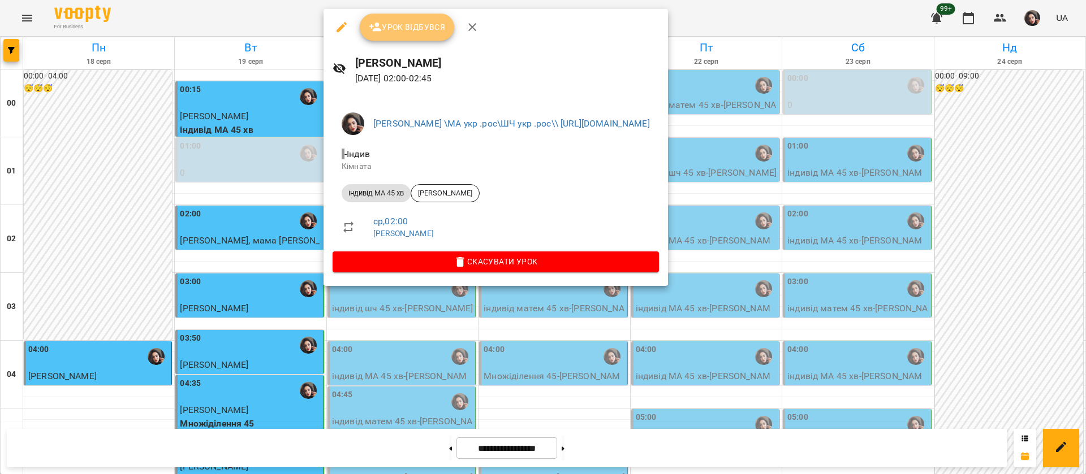
click at [427, 21] on span "Урок відбувся" at bounding box center [407, 27] width 77 height 14
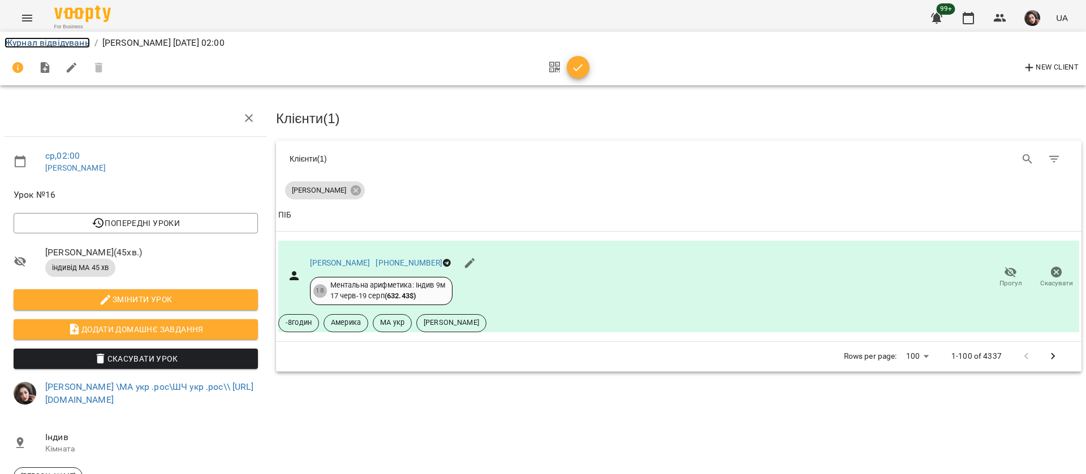
click at [49, 38] on link "Журнал відвідувань" at bounding box center [47, 42] width 85 height 11
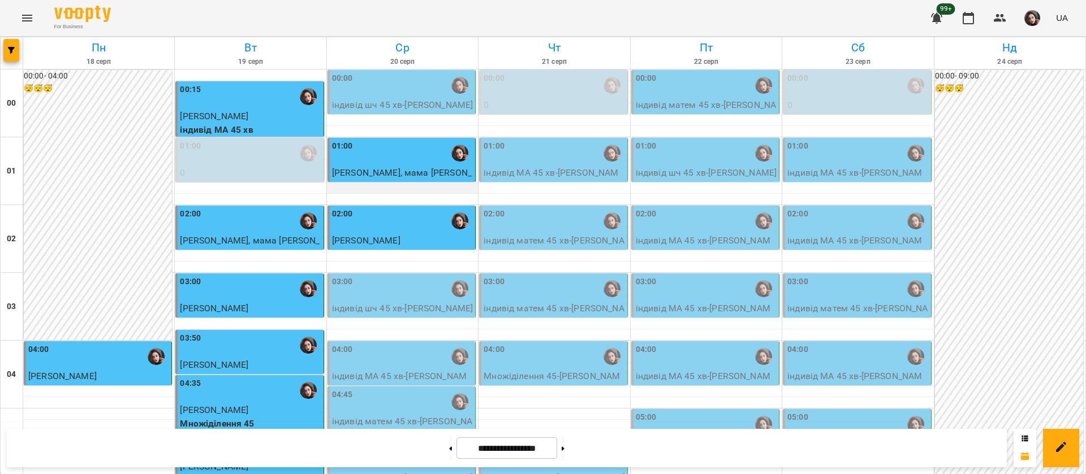
scroll to position [170, 0]
